Goal: Check status

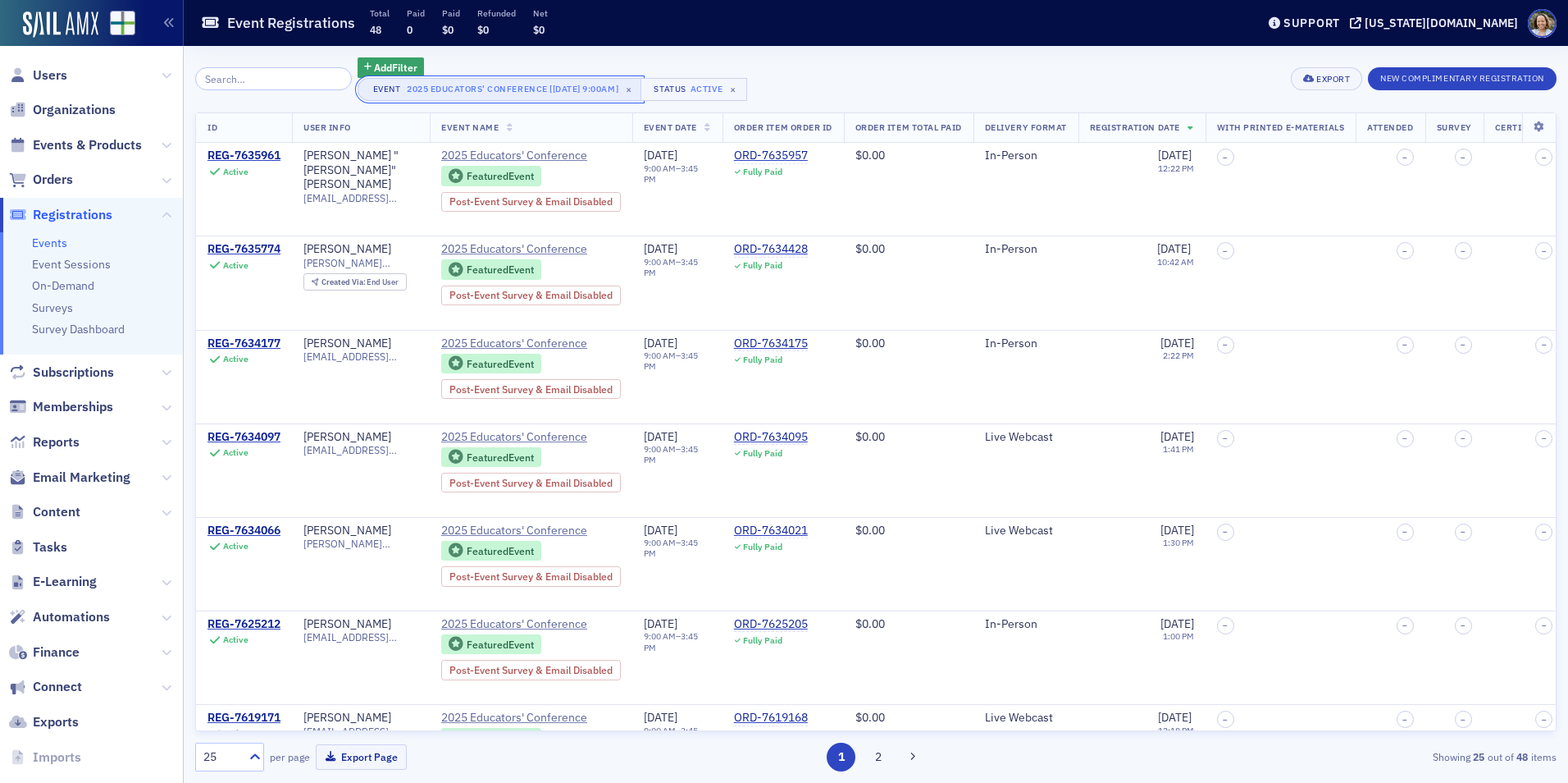
click at [538, 90] on div "2025 Educators' Conference [[DATE] 9:00am]" at bounding box center [512, 88] width 212 height 16
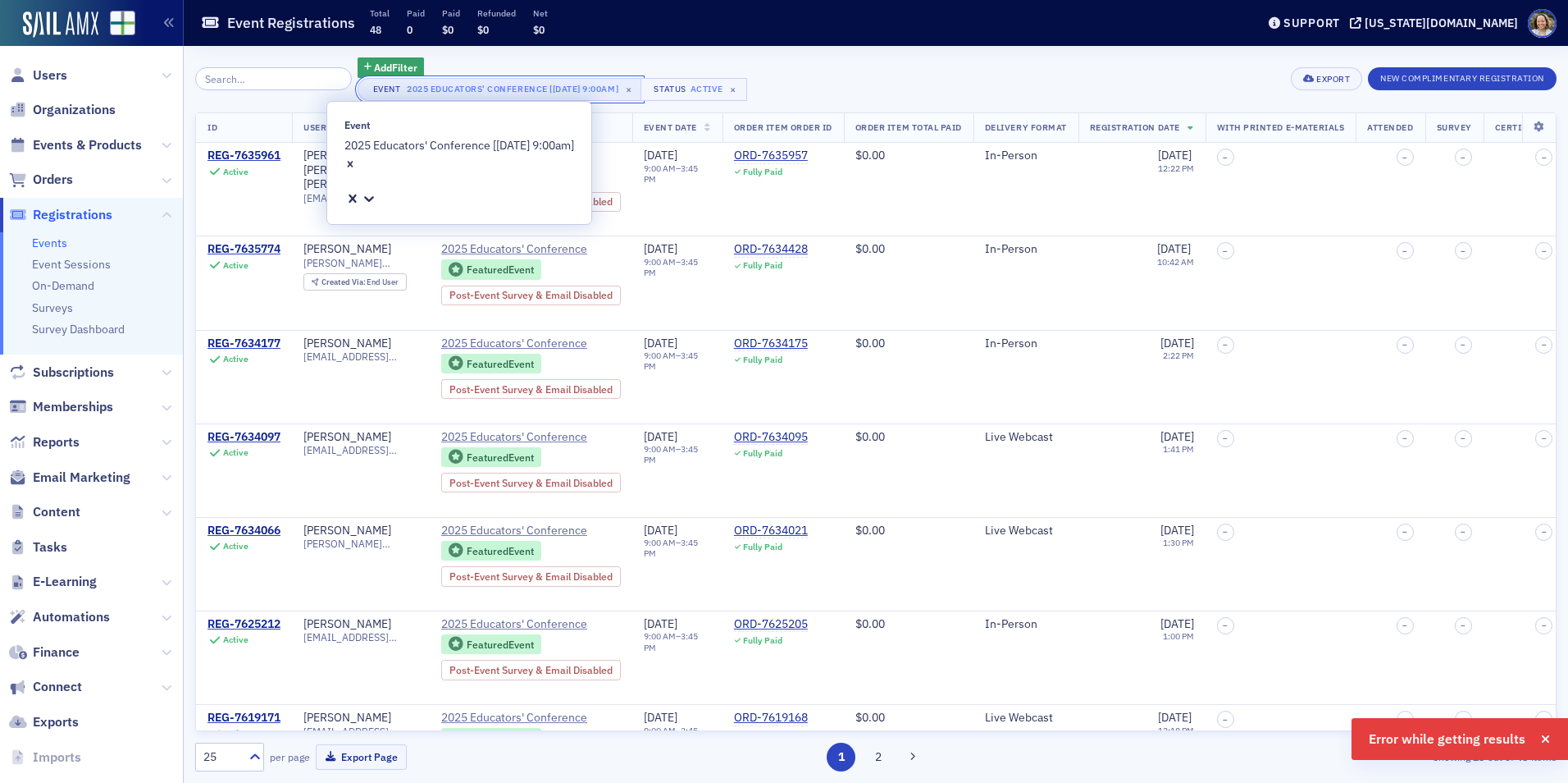
click at [538, 90] on div "2025 Educators' Conference [[DATE] 9:00am]" at bounding box center [512, 88] width 212 height 16
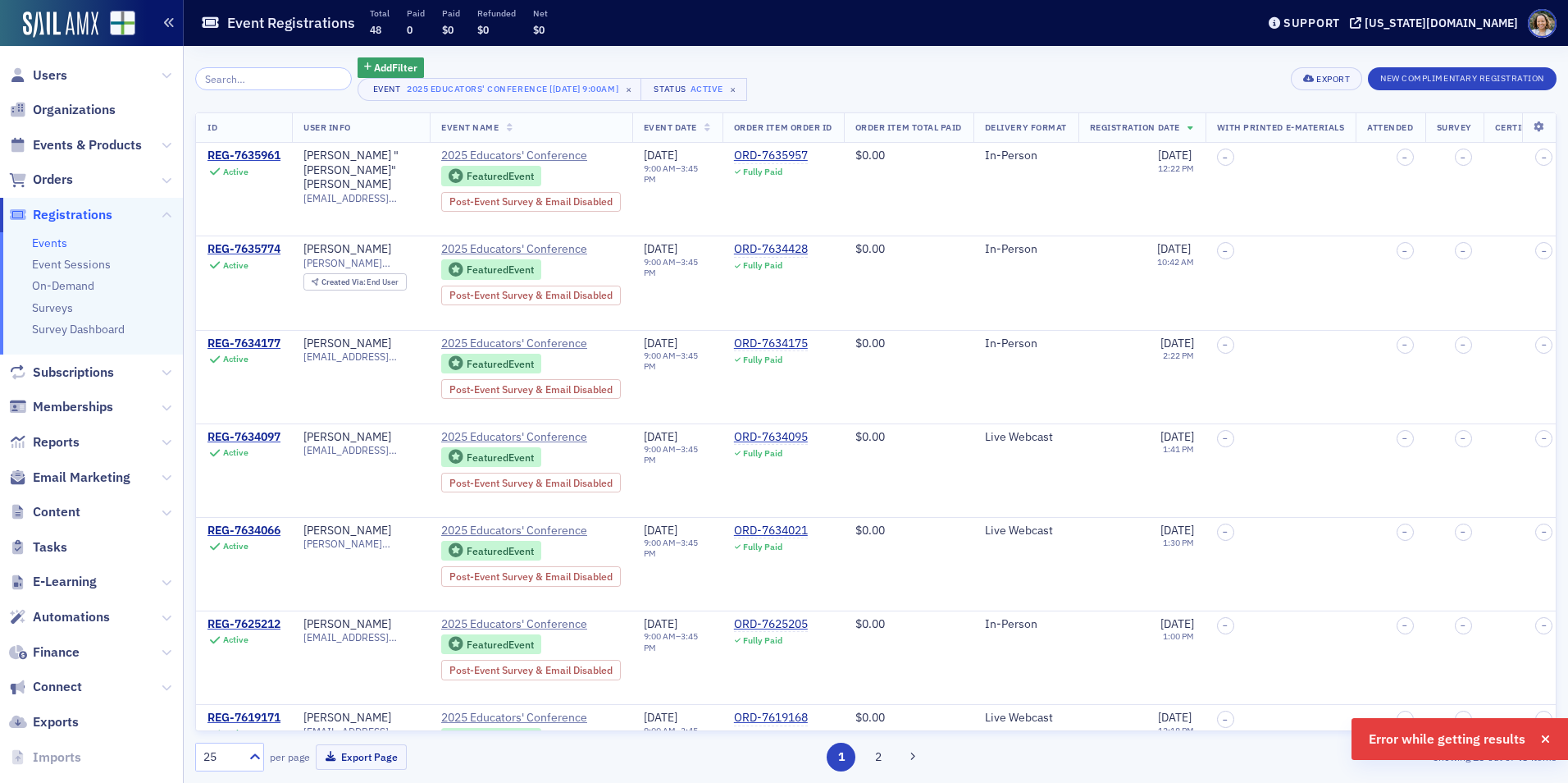
click at [167, 24] on icon "button" at bounding box center [169, 22] width 12 height 12
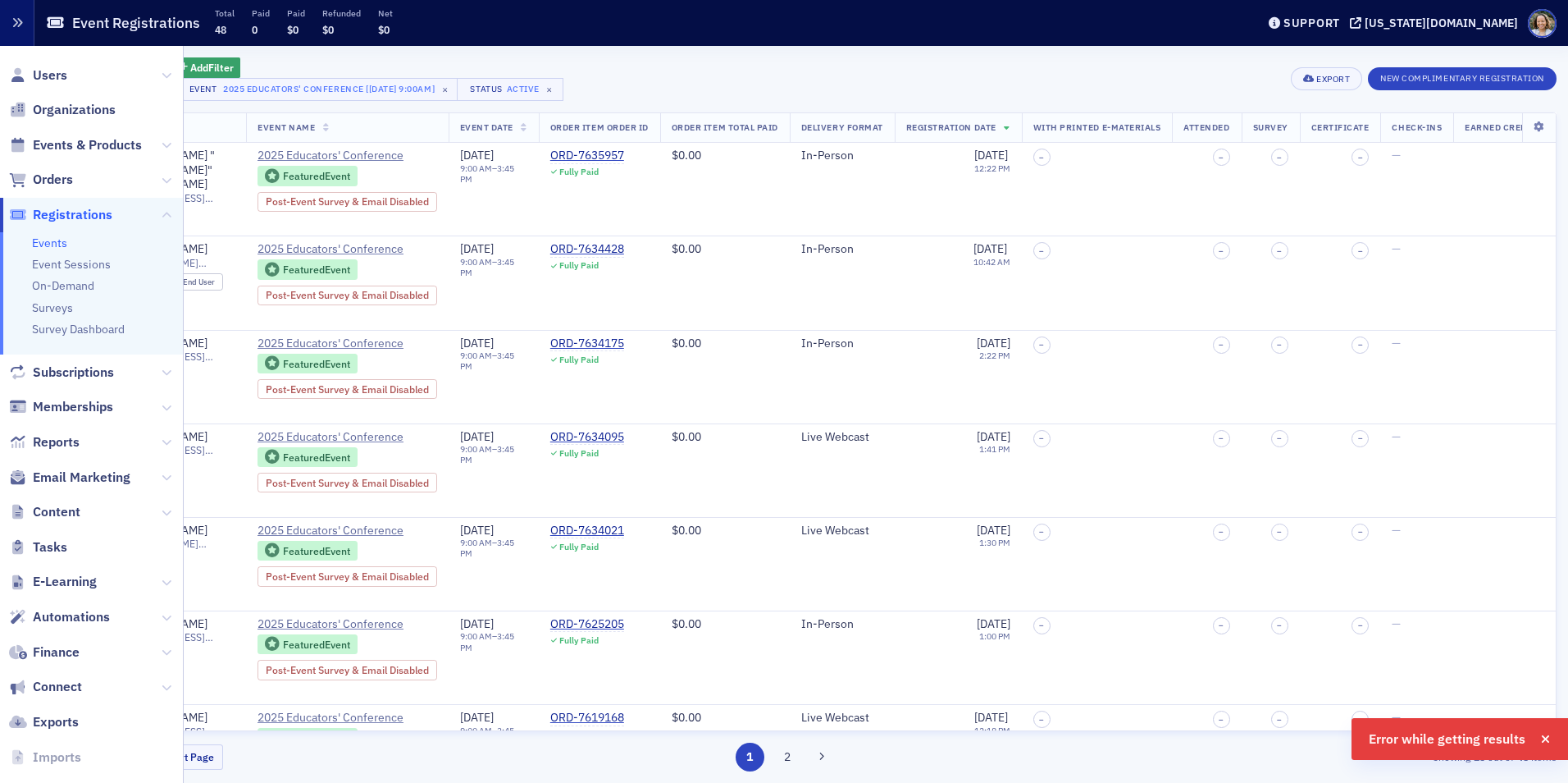
click at [16, 18] on icon "button" at bounding box center [17, 22] width 12 height 12
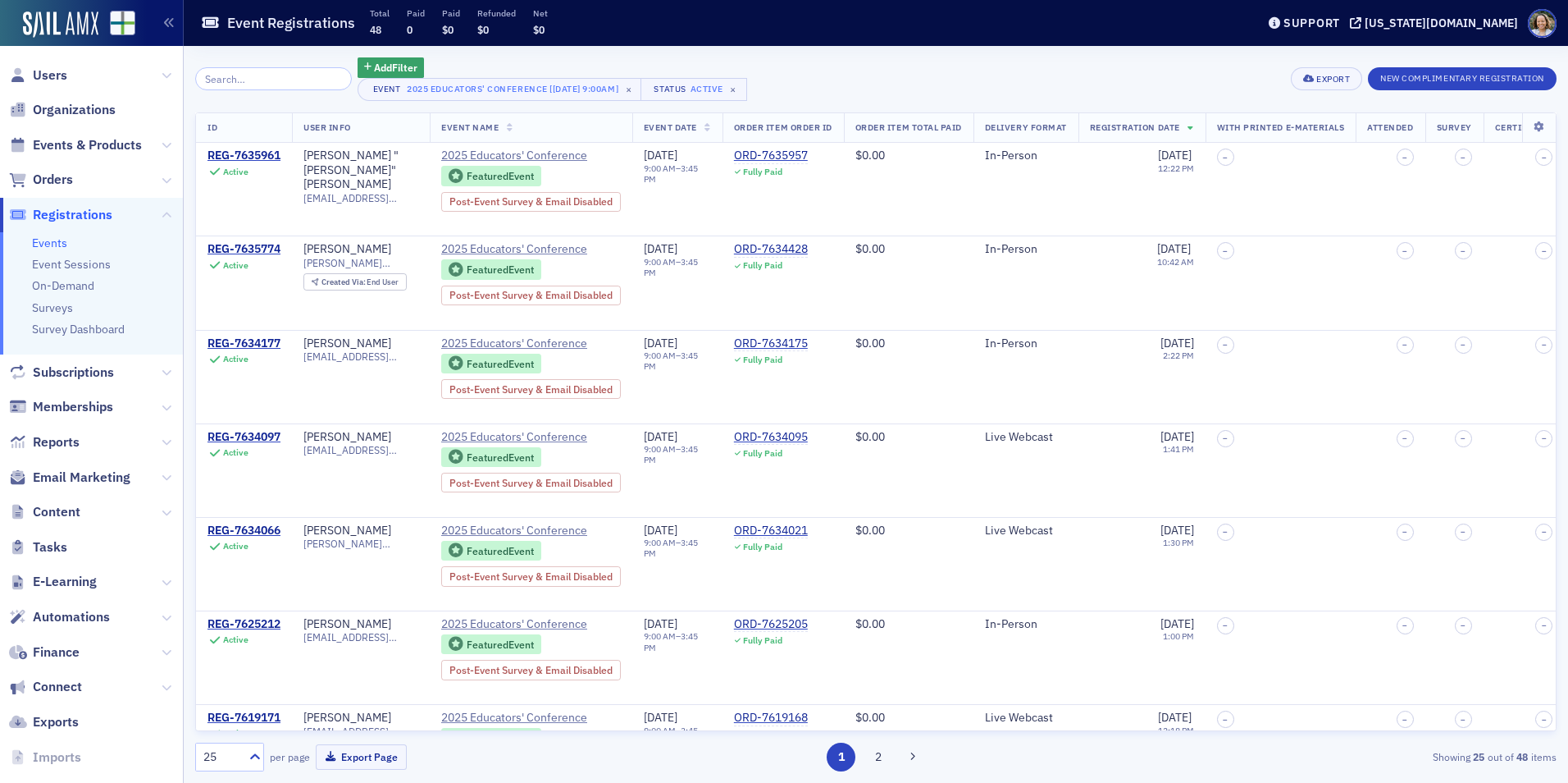
click at [58, 250] on li "Events" at bounding box center [104, 243] width 143 height 15
click at [57, 243] on link "Events" at bounding box center [50, 243] width 36 height 15
